Goal: Use online tool/utility: Utilize a website feature to perform a specific function

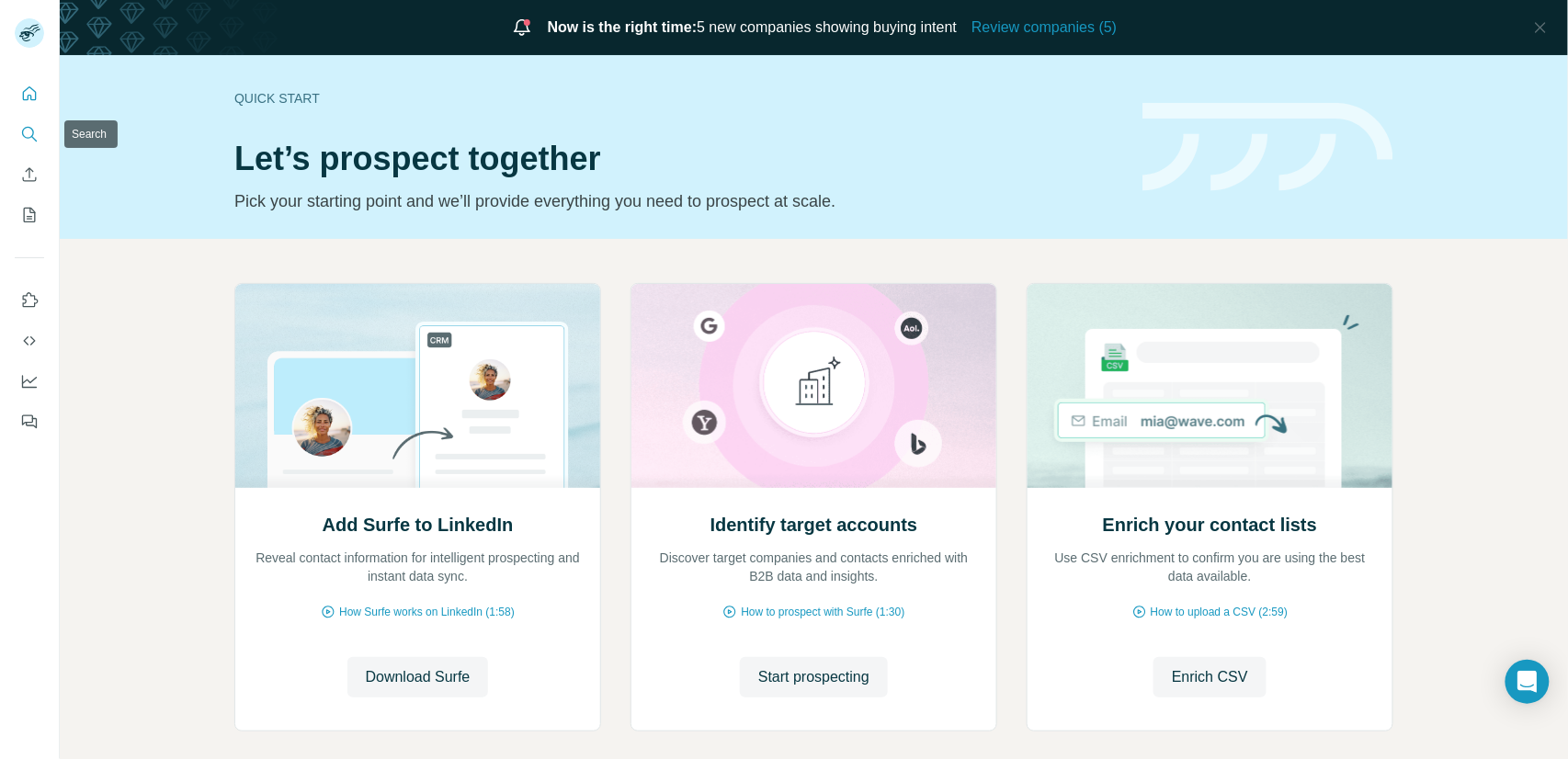
click at [26, 141] on icon "Search" at bounding box center [28, 133] width 18 height 18
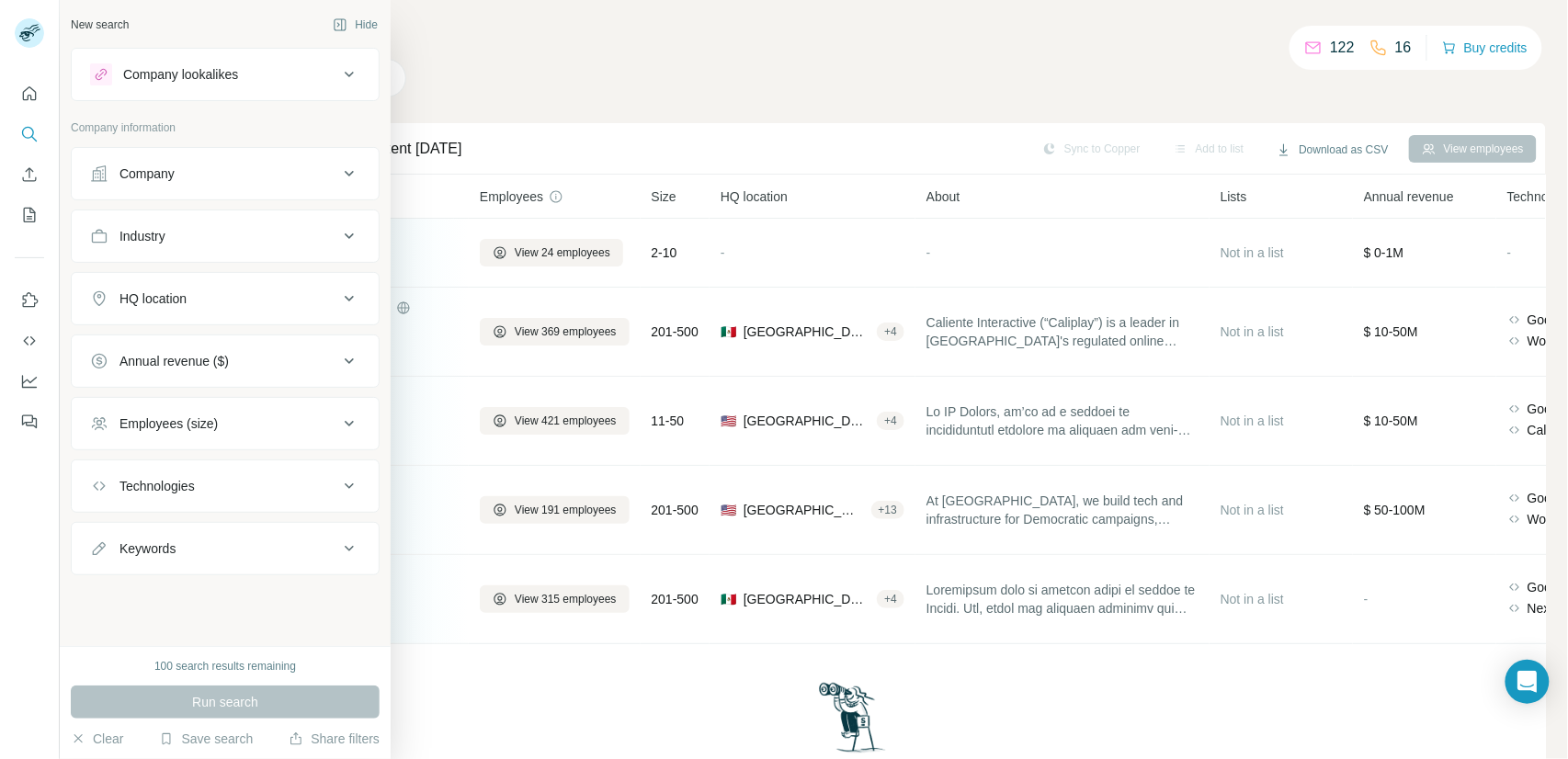
click at [211, 73] on div "Company lookalikes" at bounding box center [180, 74] width 115 height 18
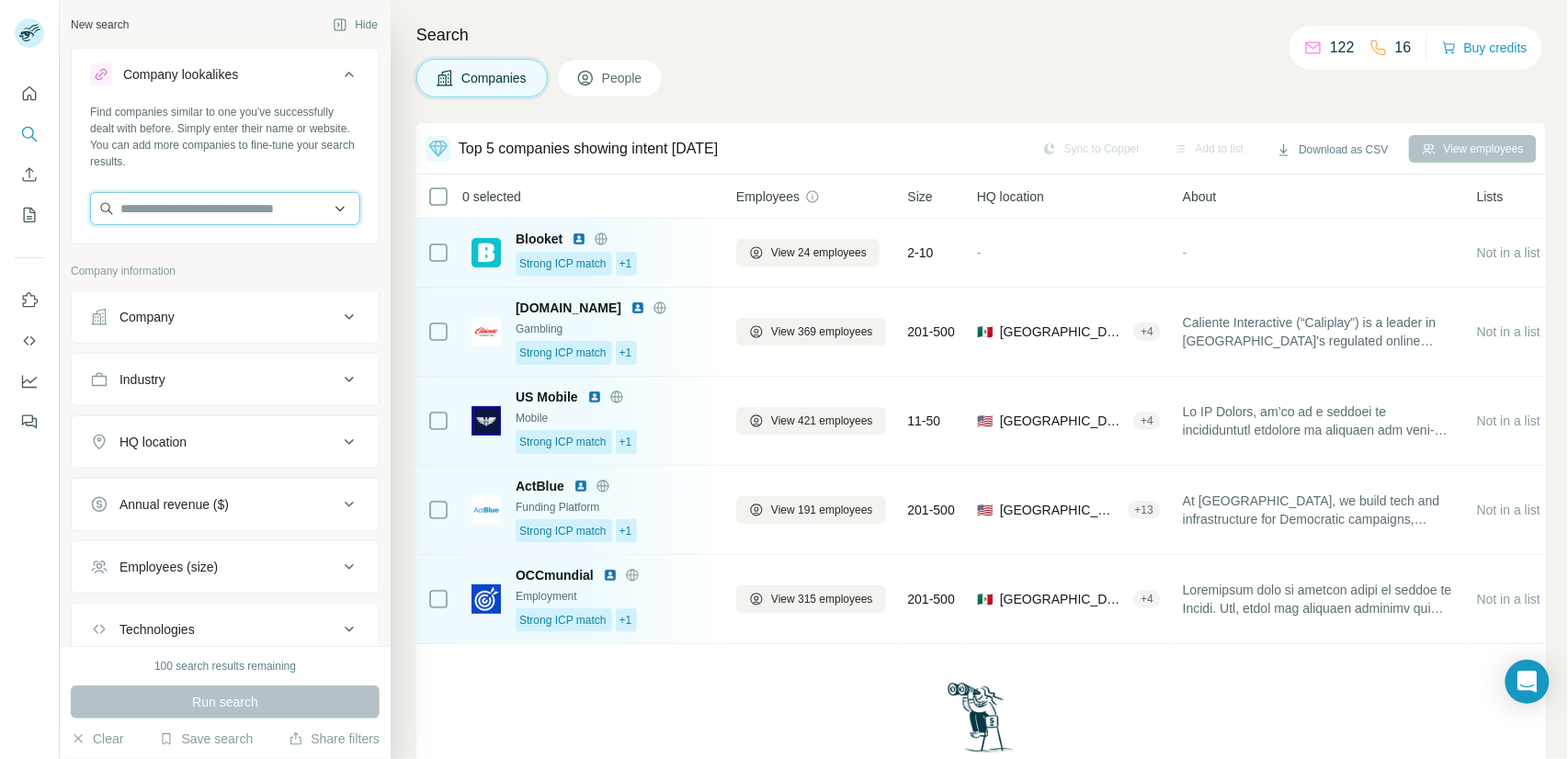
click at [192, 218] on input "text" at bounding box center [225, 208] width 270 height 33
type input "*********"
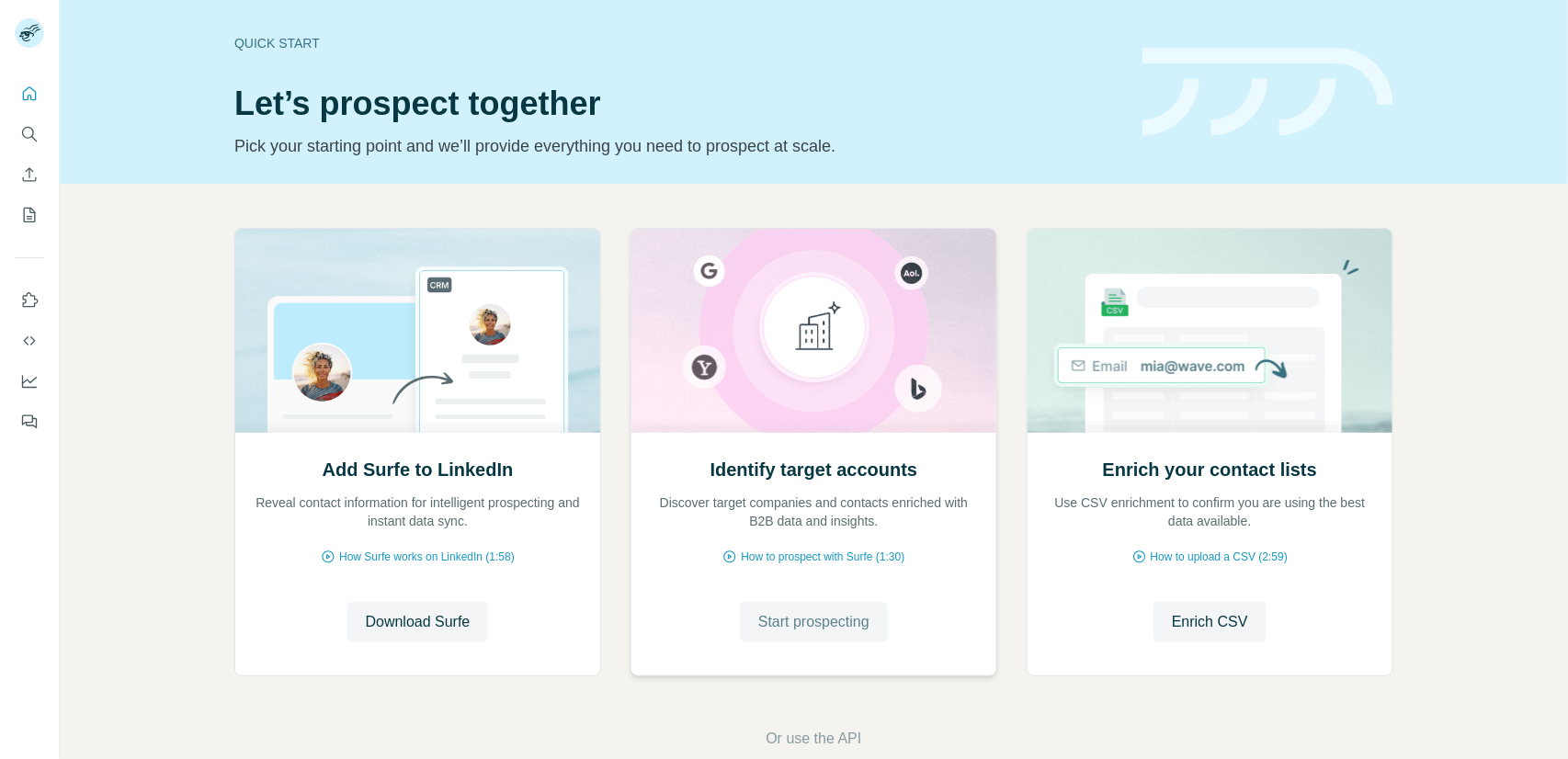
click at [798, 620] on span "Start prospecting" at bounding box center [814, 621] width 111 height 22
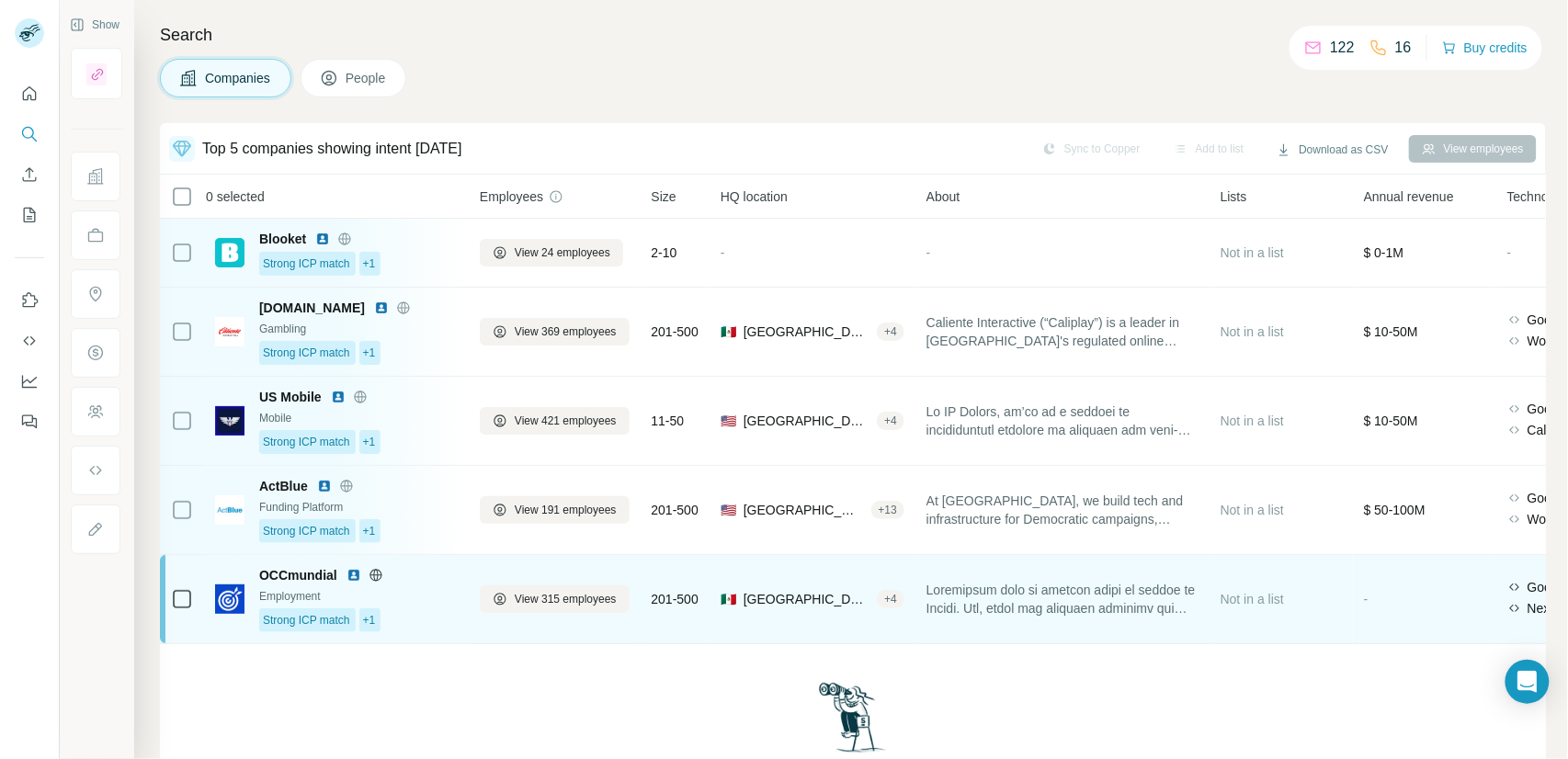
click at [418, 598] on div "Employment" at bounding box center [359, 597] width 198 height 17
